Goal: Obtain resource: Download file/media

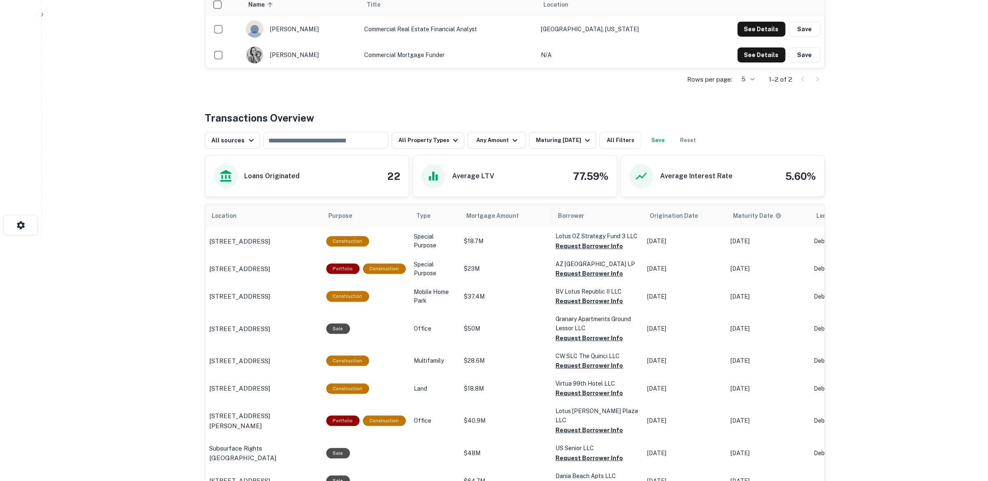
scroll to position [260, 0]
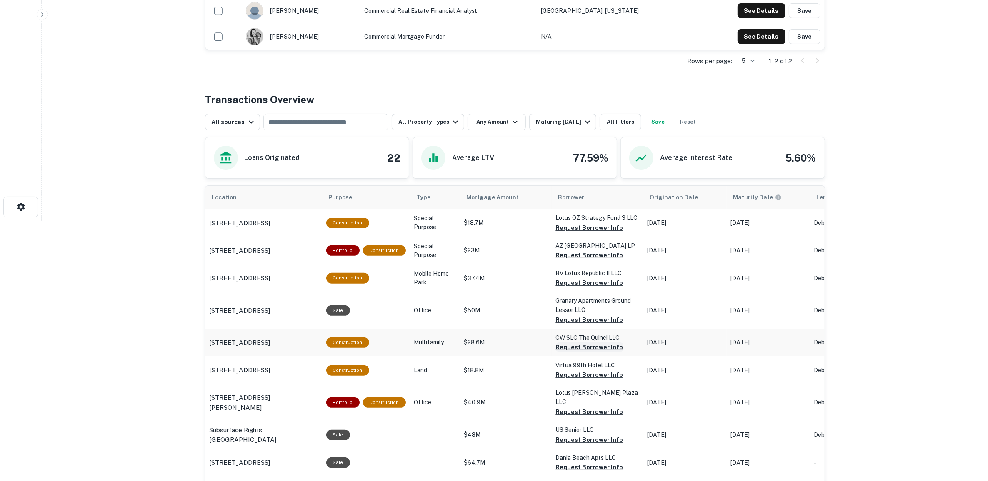
click at [596, 233] on button "Request Borrower Info" at bounding box center [589, 228] width 67 height 10
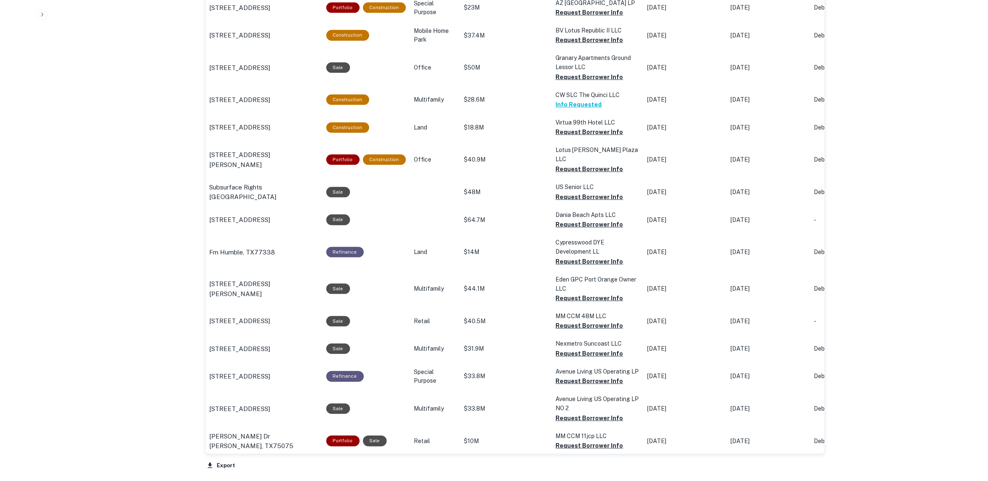
scroll to position [521, 0]
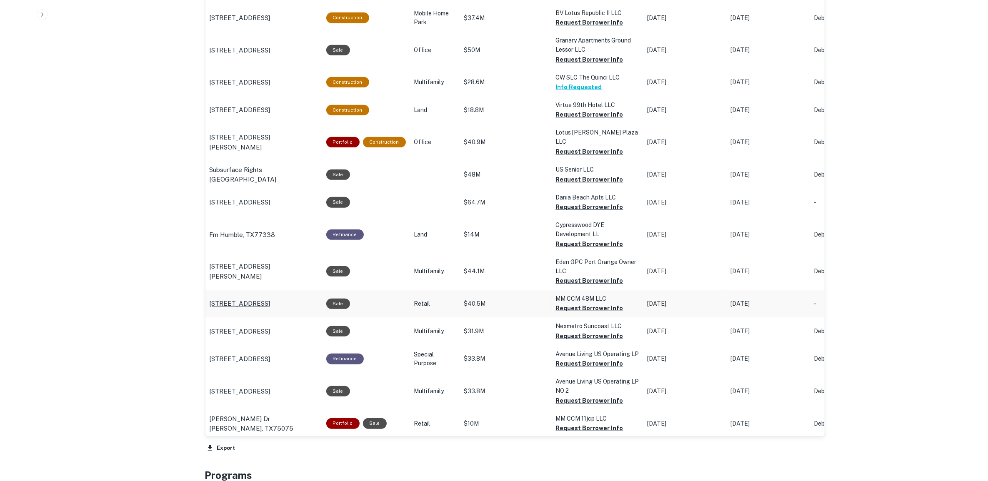
click at [257, 299] on p "851 N Central Expy Plano, TX75075" at bounding box center [240, 304] width 61 height 10
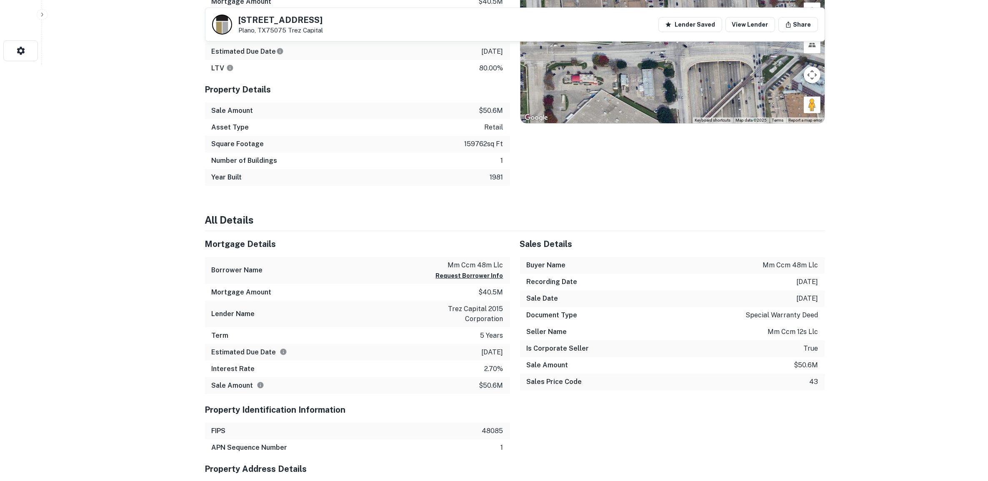
scroll to position [469, 0]
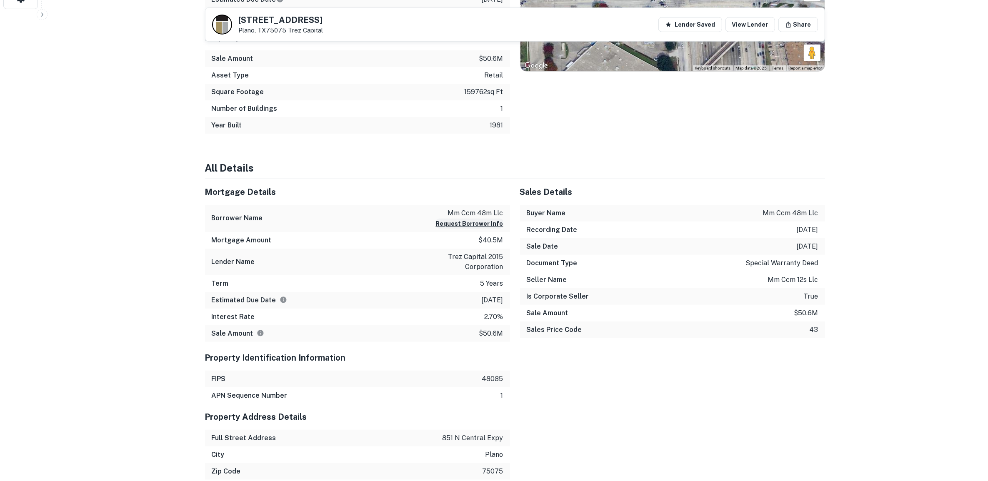
click at [471, 224] on button "Request Borrower Info" at bounding box center [469, 224] width 67 height 10
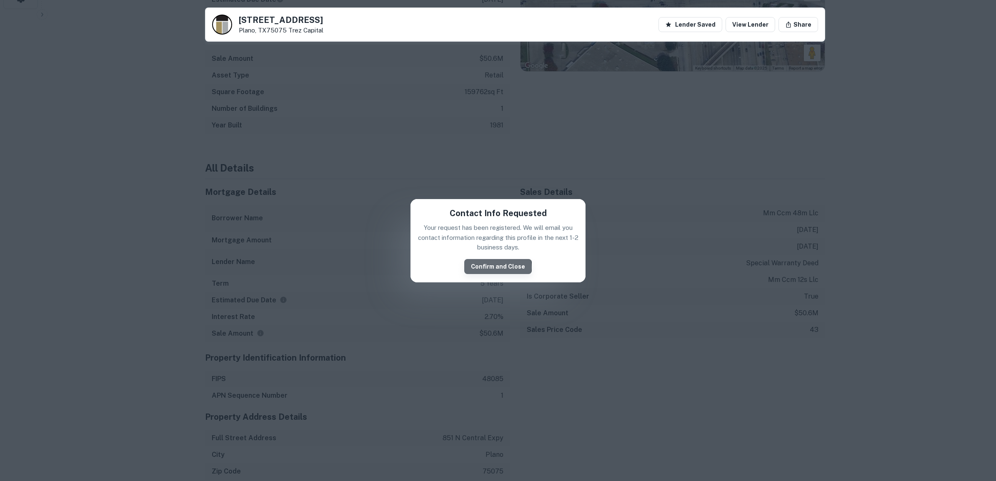
click at [499, 267] on button "Confirm and Close" at bounding box center [497, 266] width 67 height 15
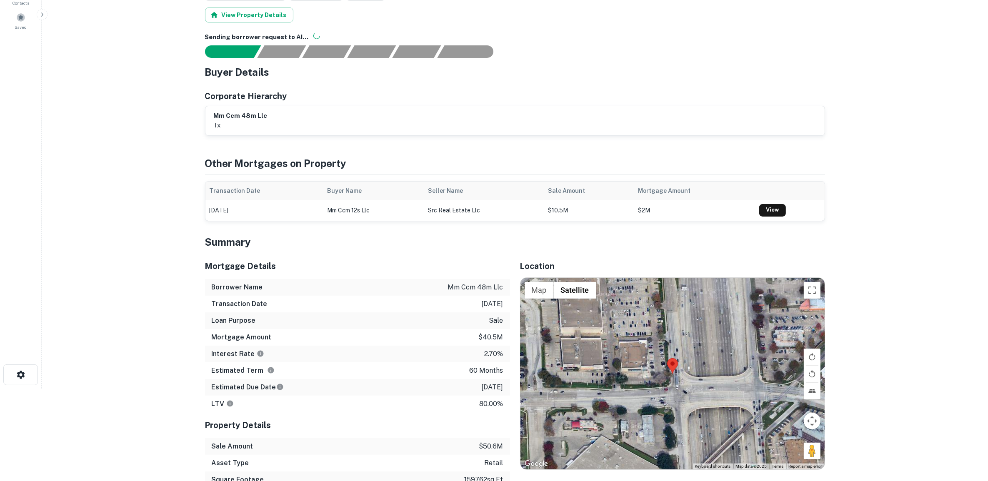
scroll to position [0, 0]
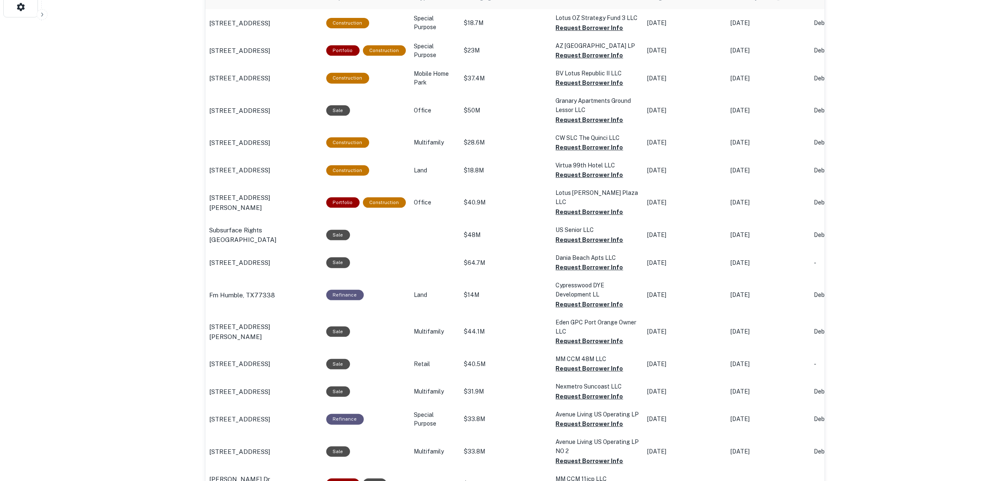
scroll to position [301, 0]
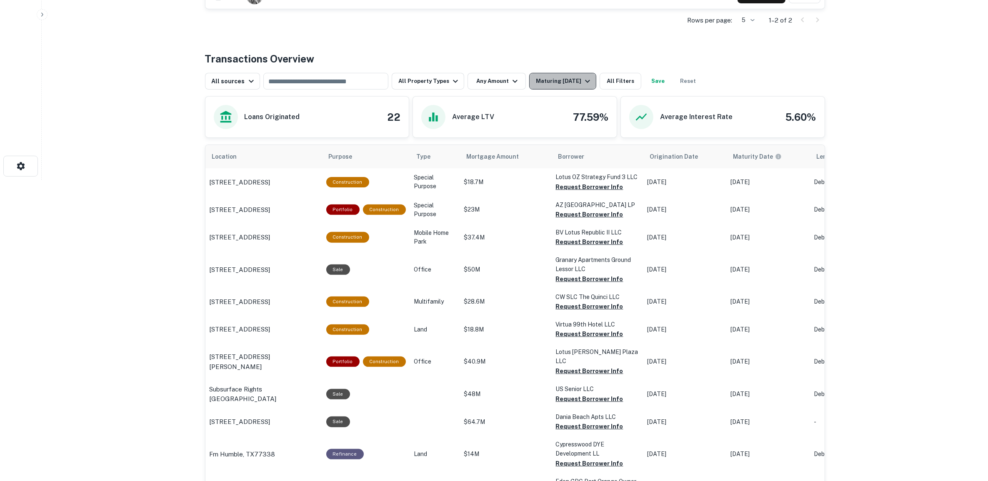
click at [582, 80] on icon "button" at bounding box center [587, 81] width 10 height 10
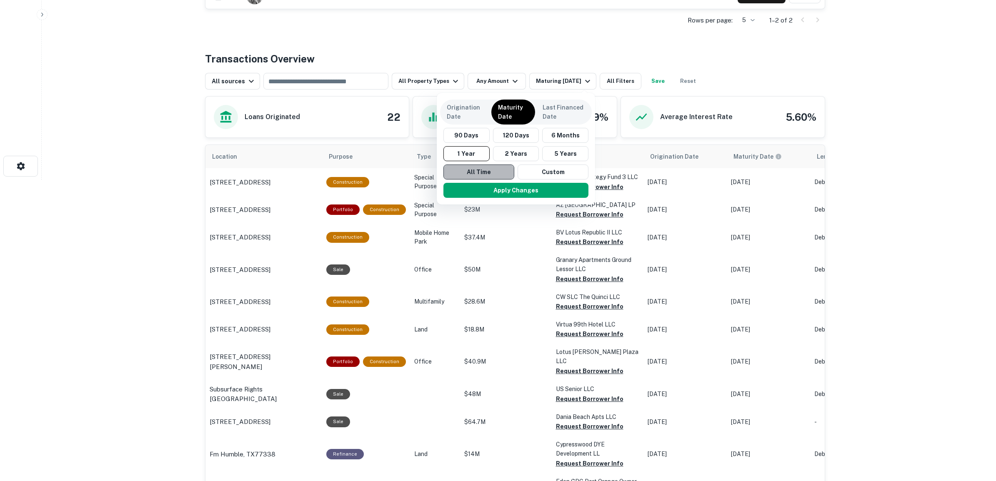
click at [494, 174] on button "All Time" at bounding box center [478, 172] width 71 height 15
click at [526, 189] on button "Apply Changes" at bounding box center [516, 190] width 145 height 15
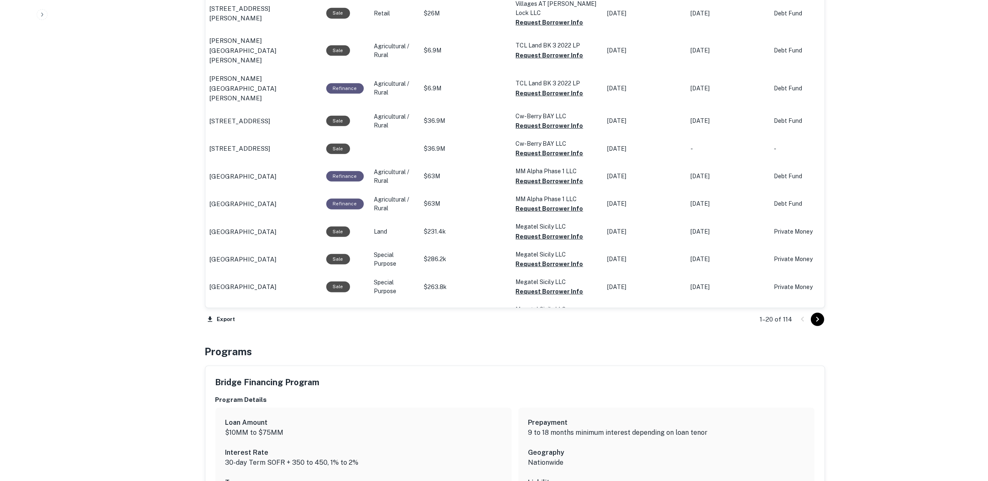
scroll to position [770, 0]
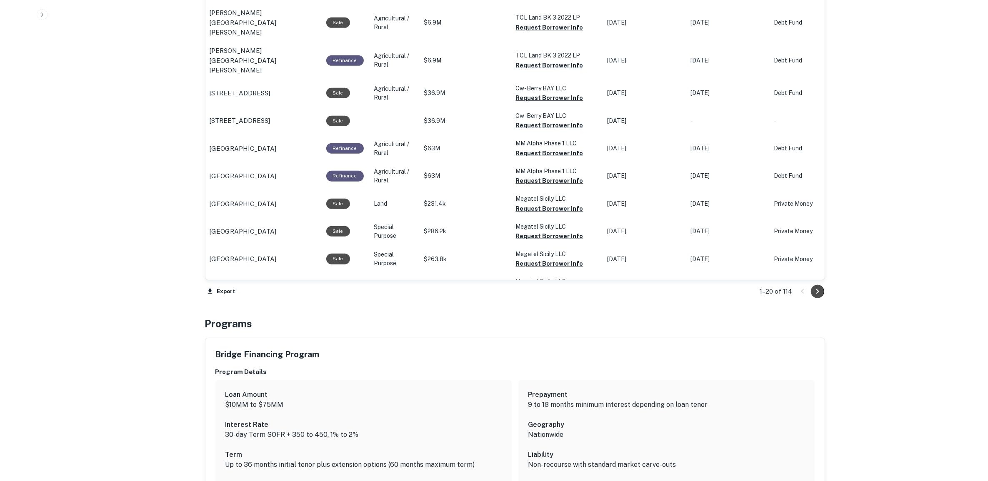
click at [816, 293] on icon "Go to next page" at bounding box center [817, 292] width 10 height 10
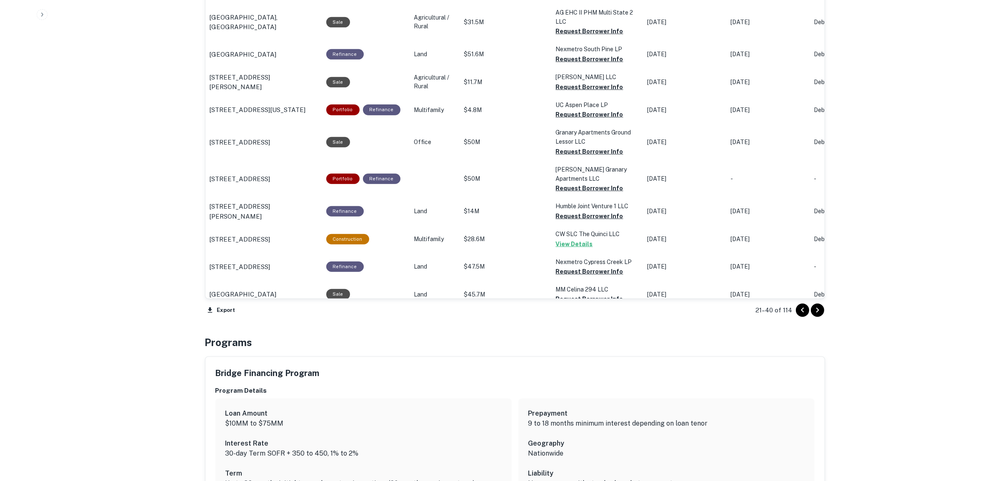
scroll to position [770, 0]
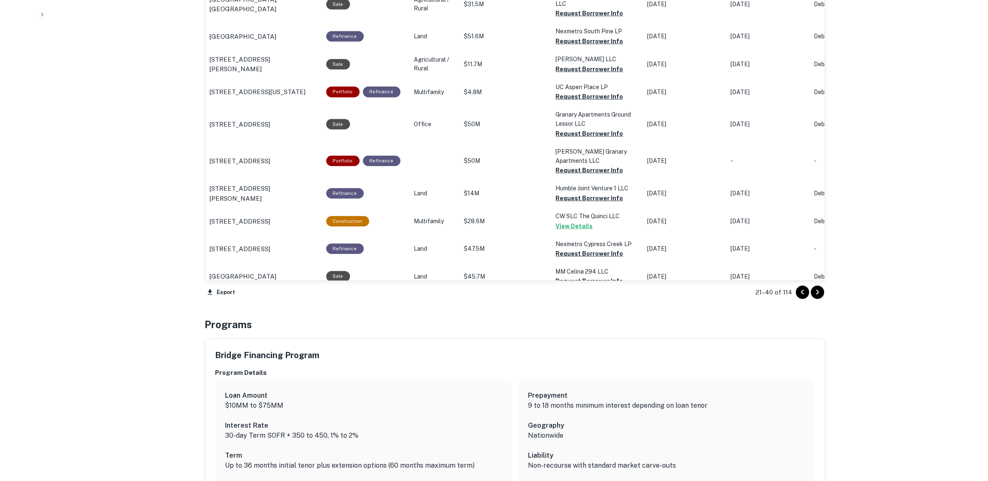
click at [821, 292] on icon "Go to next page" at bounding box center [817, 292] width 10 height 10
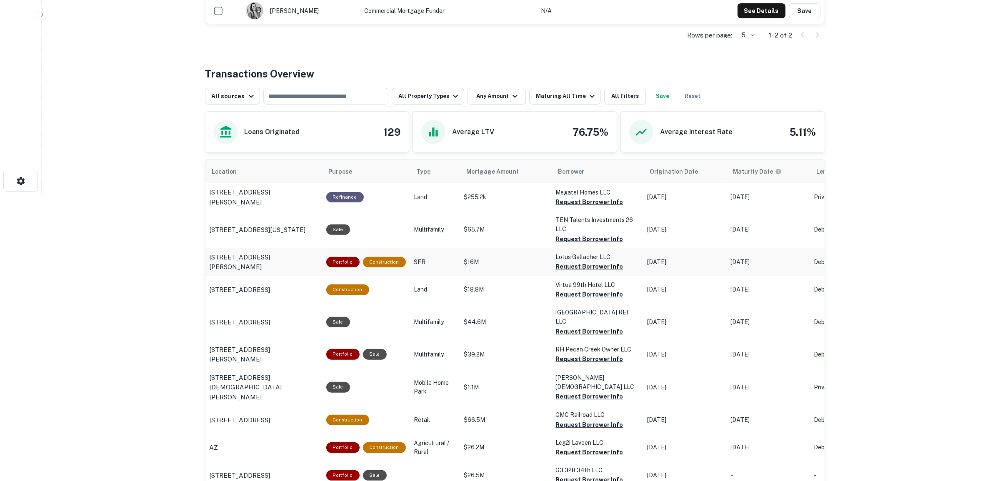
scroll to position [301, 0]
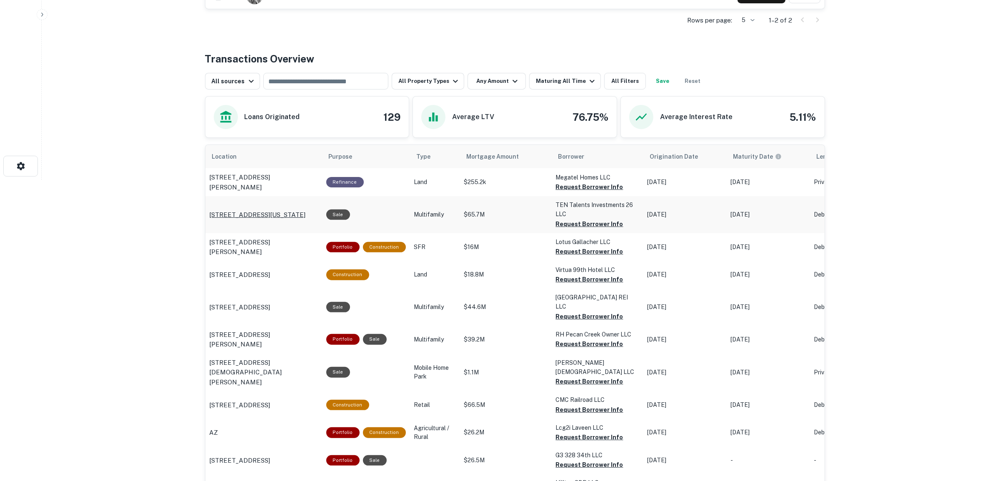
drag, startPoint x: 571, startPoint y: 207, endPoint x: 247, endPoint y: 216, distance: 324.2
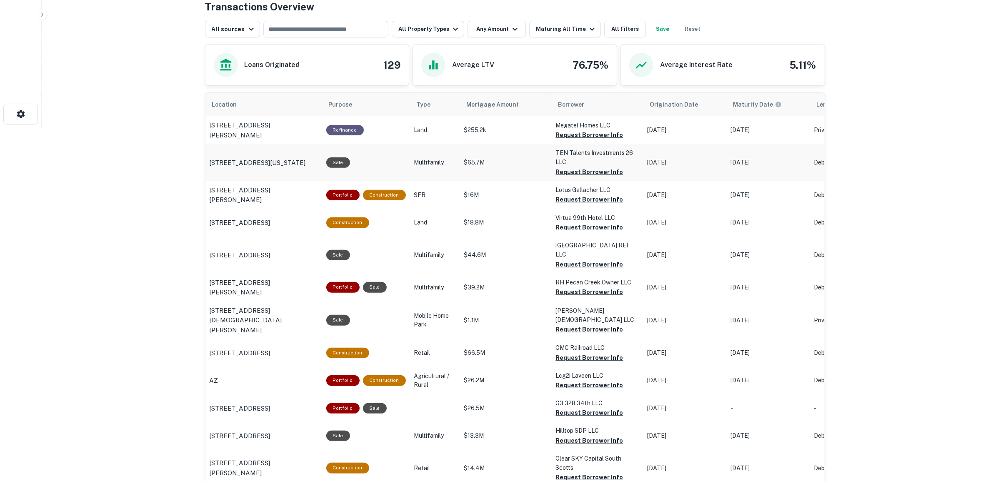
scroll to position [405, 0]
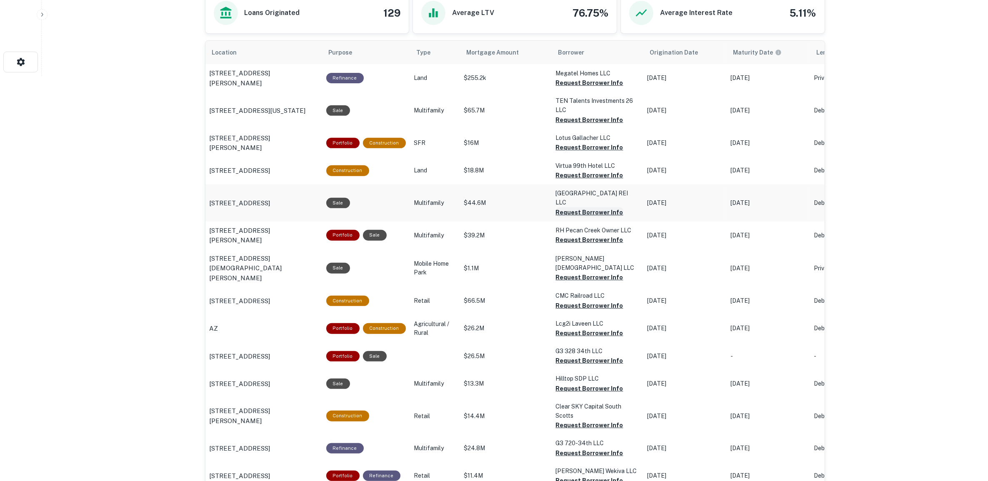
click at [609, 88] on button "Request Borrower Info" at bounding box center [589, 83] width 67 height 10
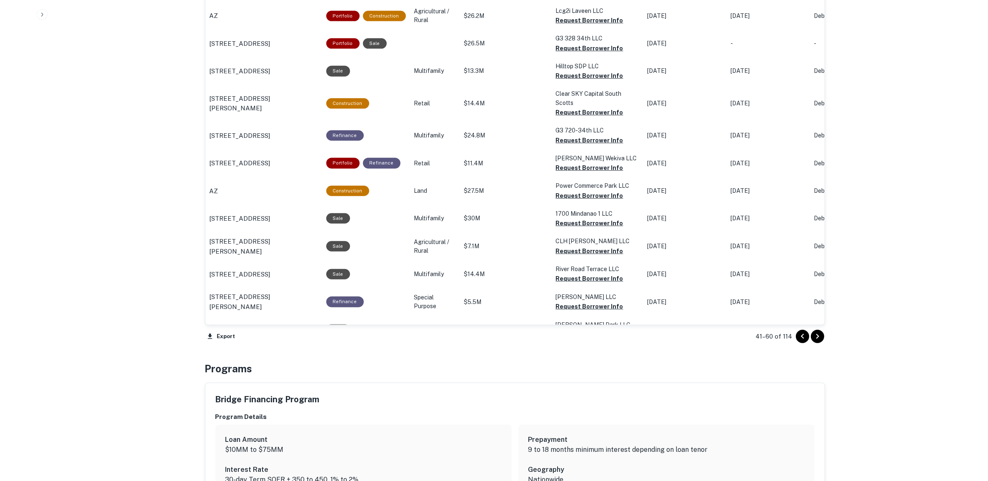
scroll to position [770, 0]
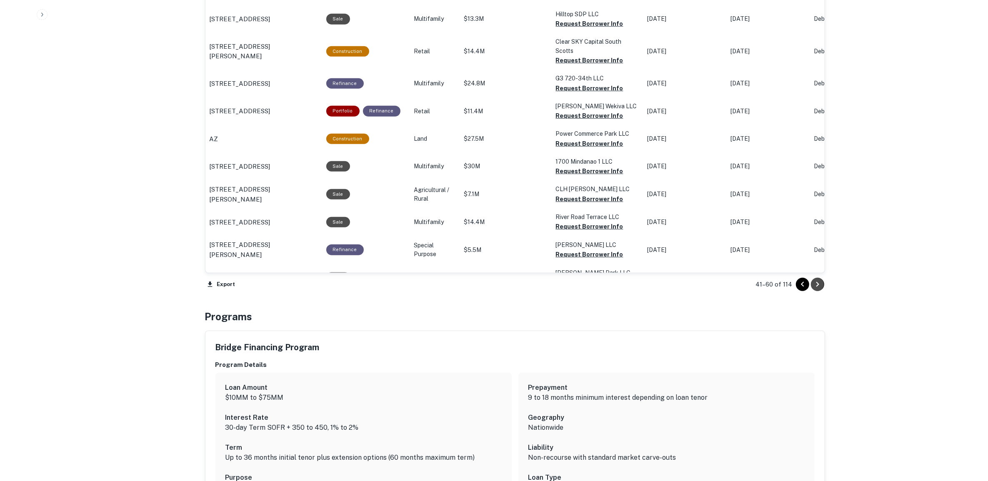
click at [816, 281] on icon "Go to next page" at bounding box center [817, 285] width 10 height 10
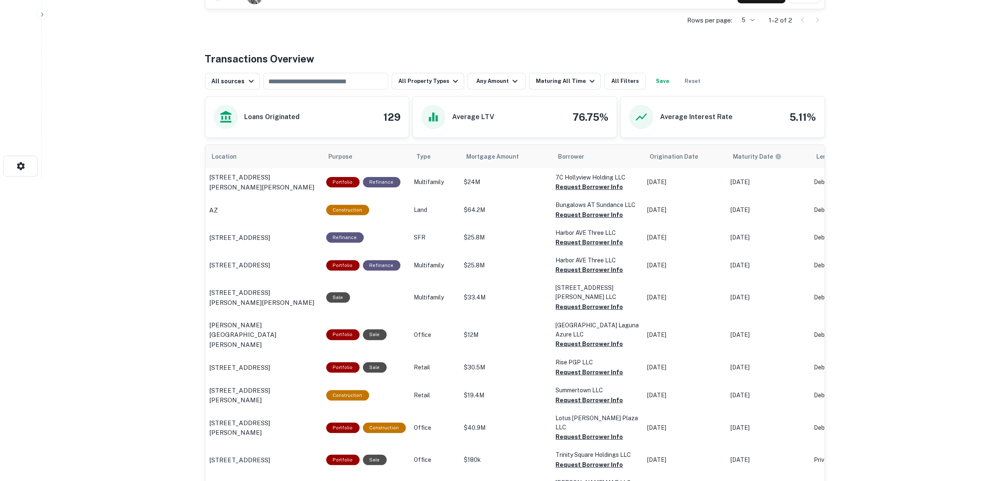
scroll to position [353, 0]
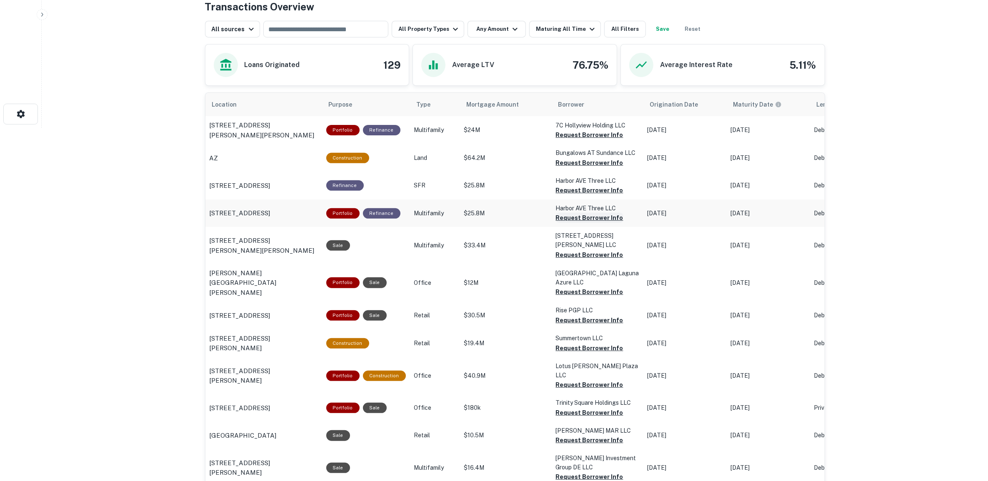
click at [598, 140] on button "Request Borrower Info" at bounding box center [589, 135] width 67 height 10
click at [602, 140] on button "Request Borrower Info" at bounding box center [589, 135] width 67 height 10
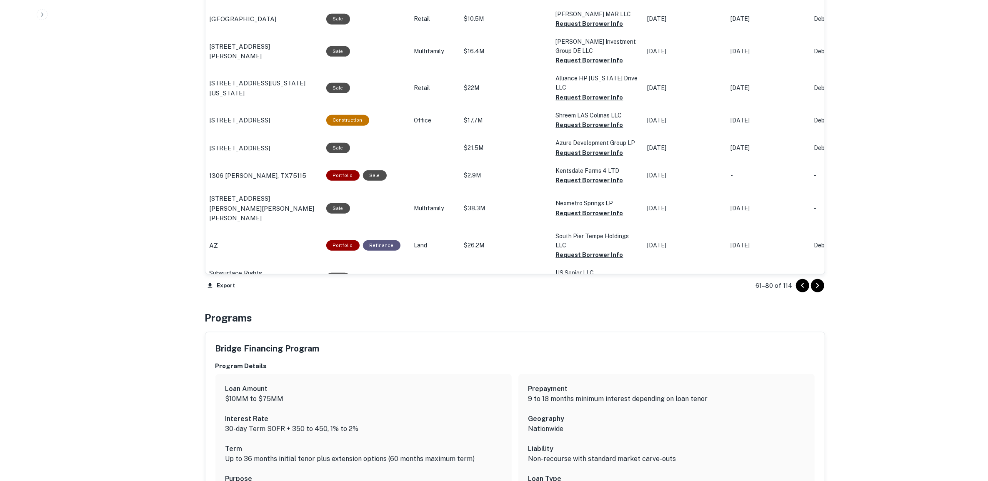
scroll to position [822, 0]
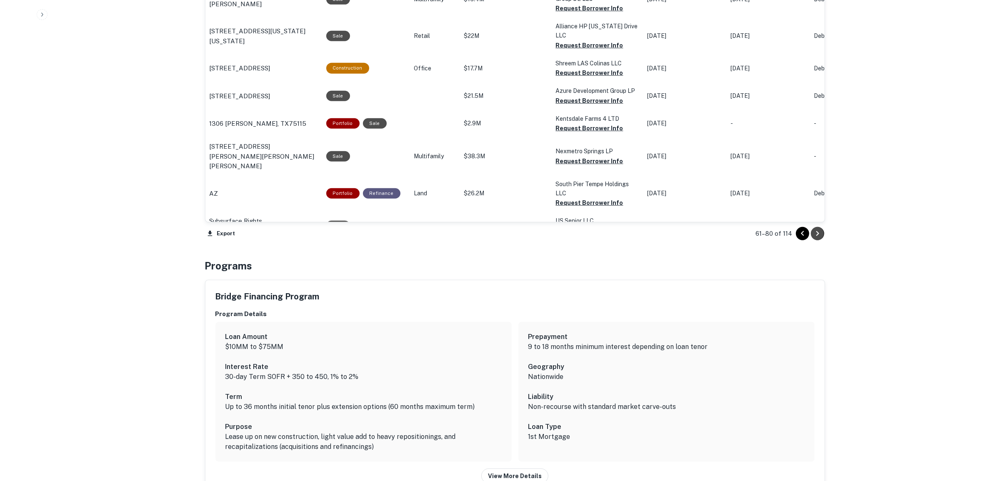
click at [819, 232] on icon "Go to next page" at bounding box center [817, 234] width 10 height 10
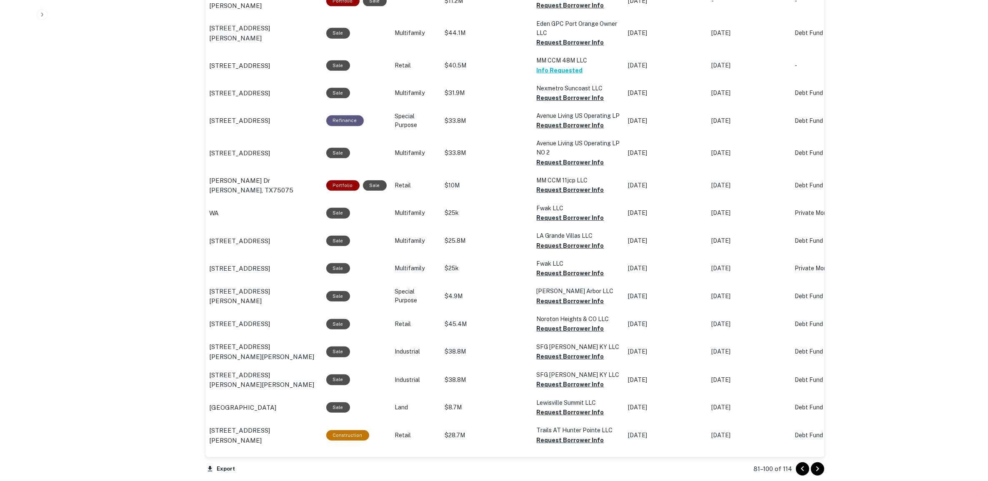
scroll to position [614, 0]
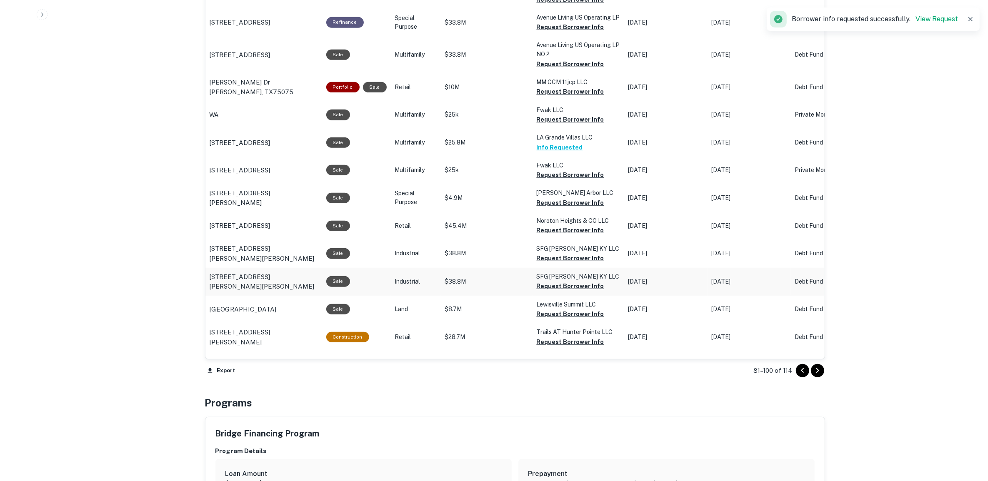
scroll to position [770, 0]
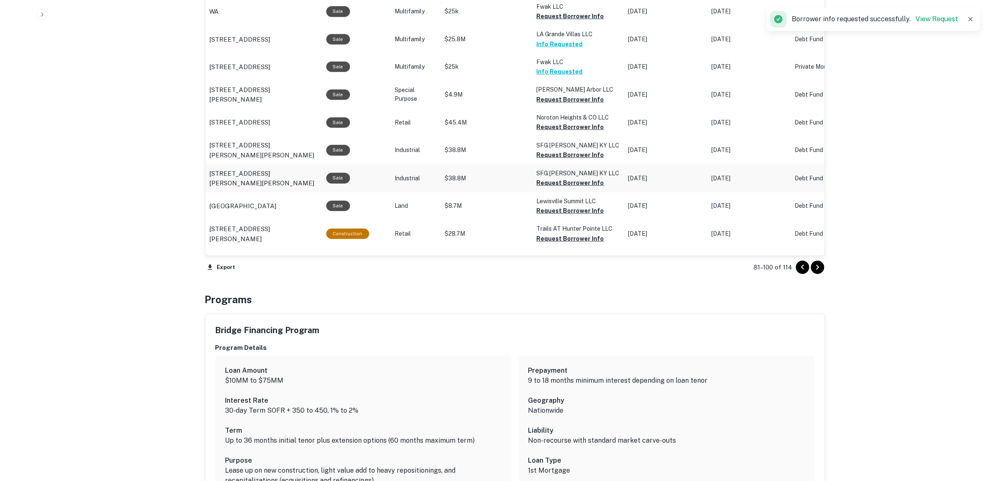
scroll to position [822, 0]
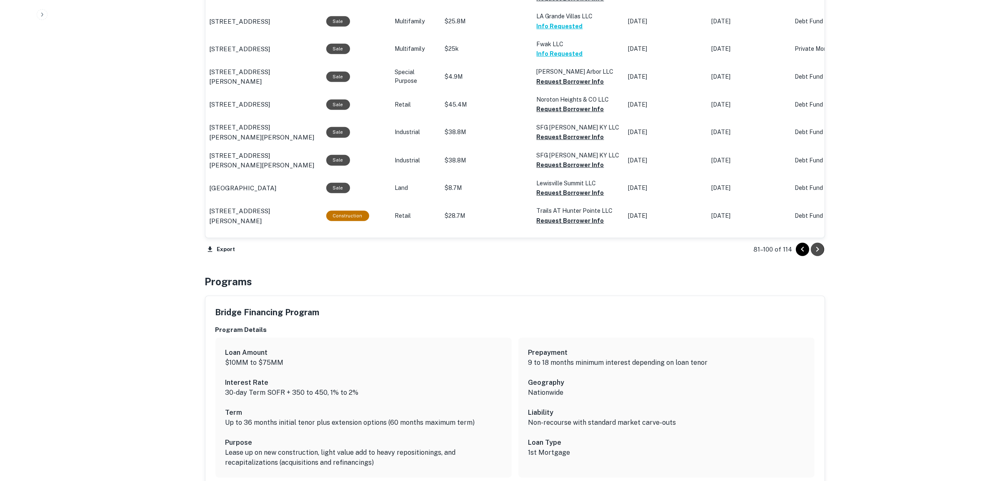
click at [819, 249] on icon "Go to next page" at bounding box center [817, 250] width 10 height 10
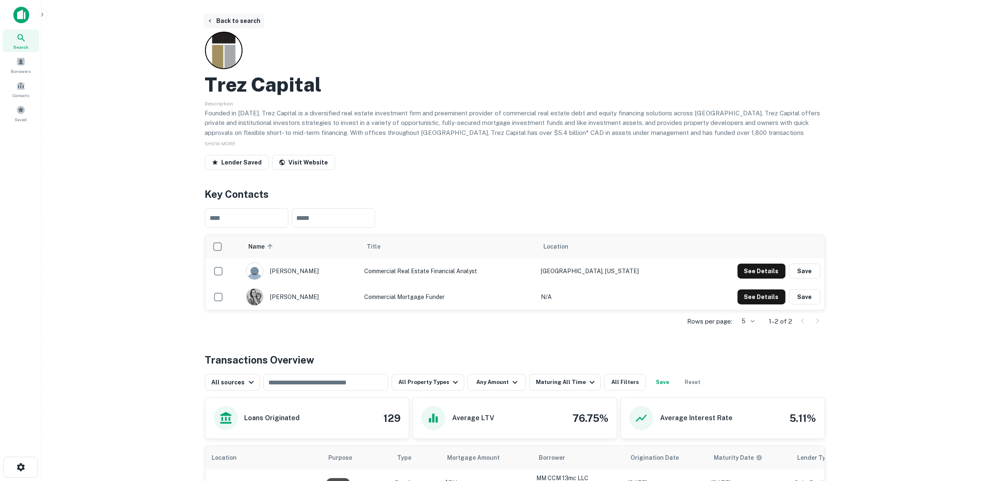
click at [229, 20] on button "Back to search" at bounding box center [233, 20] width 61 height 15
click at [22, 85] on span at bounding box center [20, 85] width 9 height 9
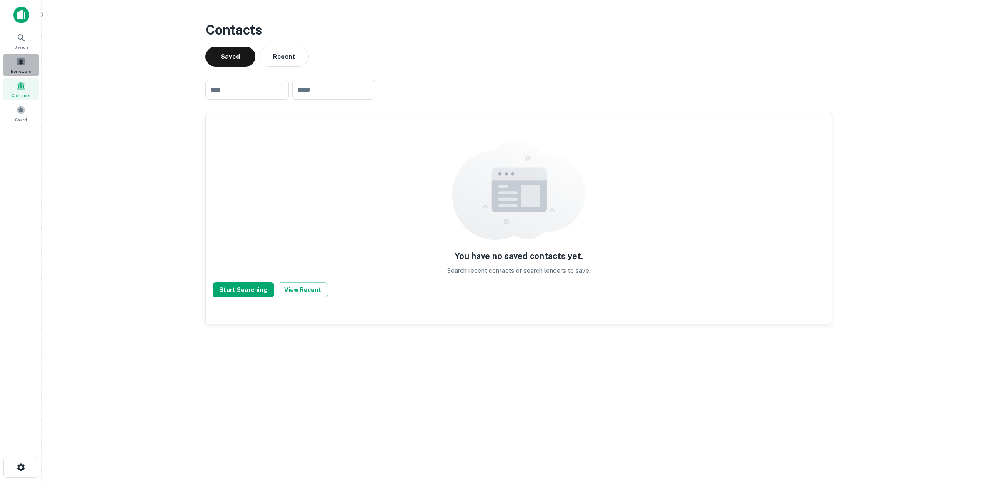
click at [25, 65] on span at bounding box center [20, 61] width 9 height 9
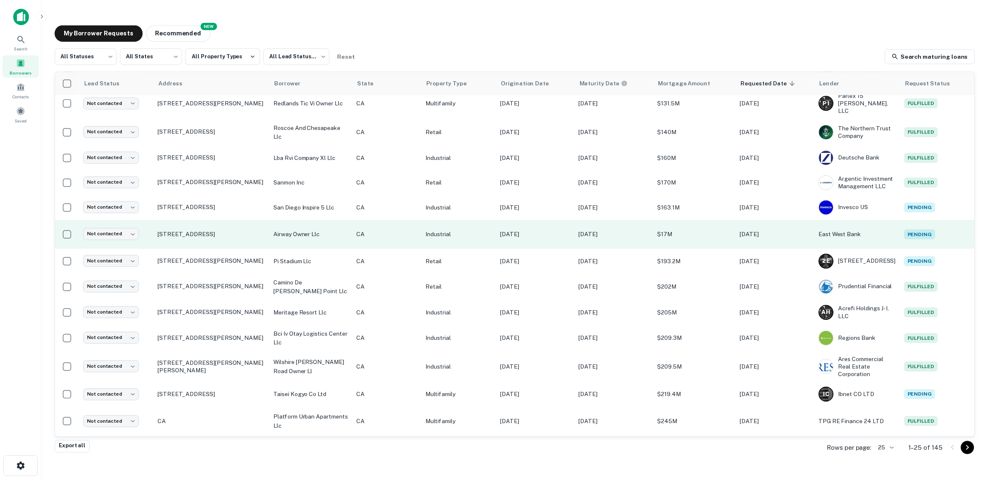
scroll to position [294, 0]
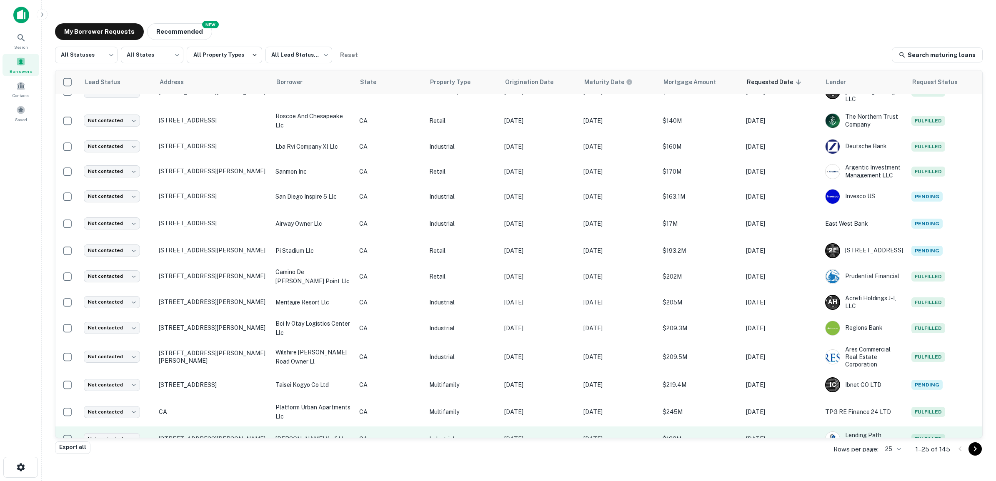
click at [220, 435] on p "[STREET_ADDRESS][PERSON_NAME]" at bounding box center [213, 438] width 108 height 7
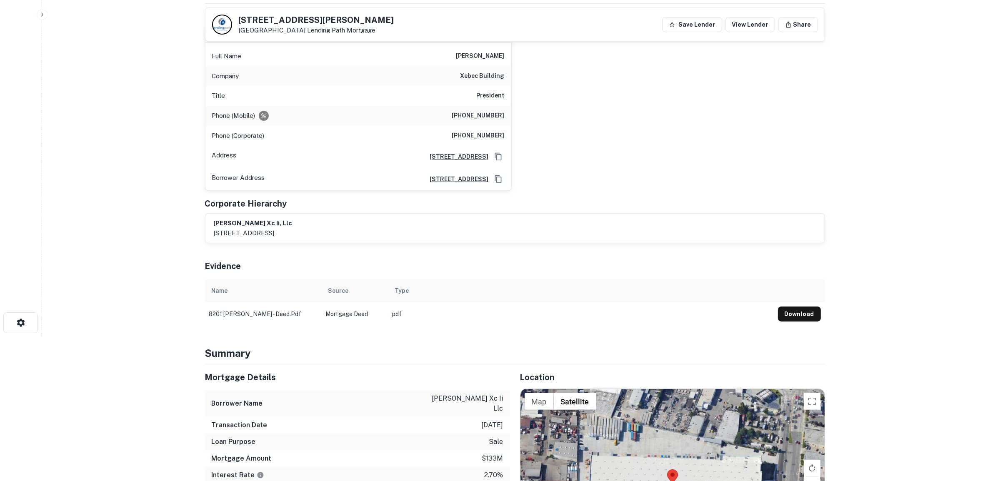
scroll to position [142, 0]
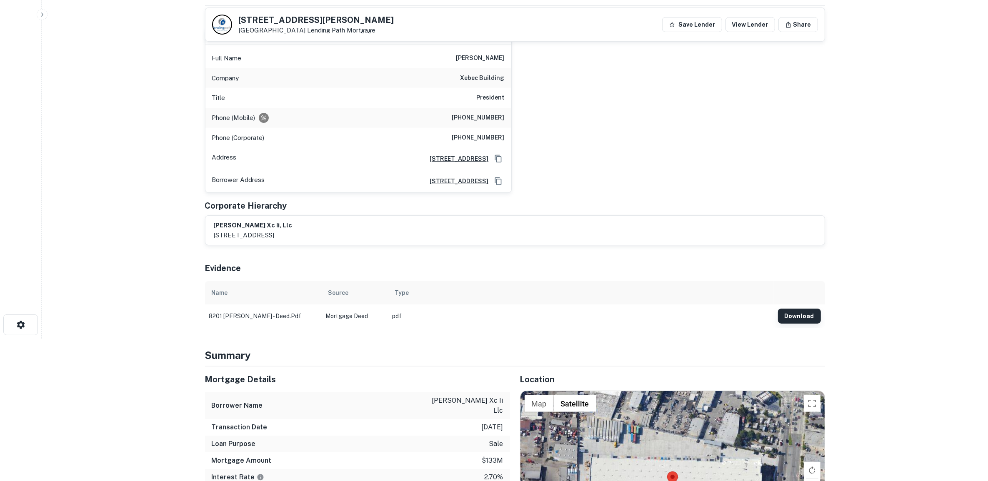
click at [805, 315] on button "Download" at bounding box center [799, 316] width 43 height 15
